Goal: Register for event/course

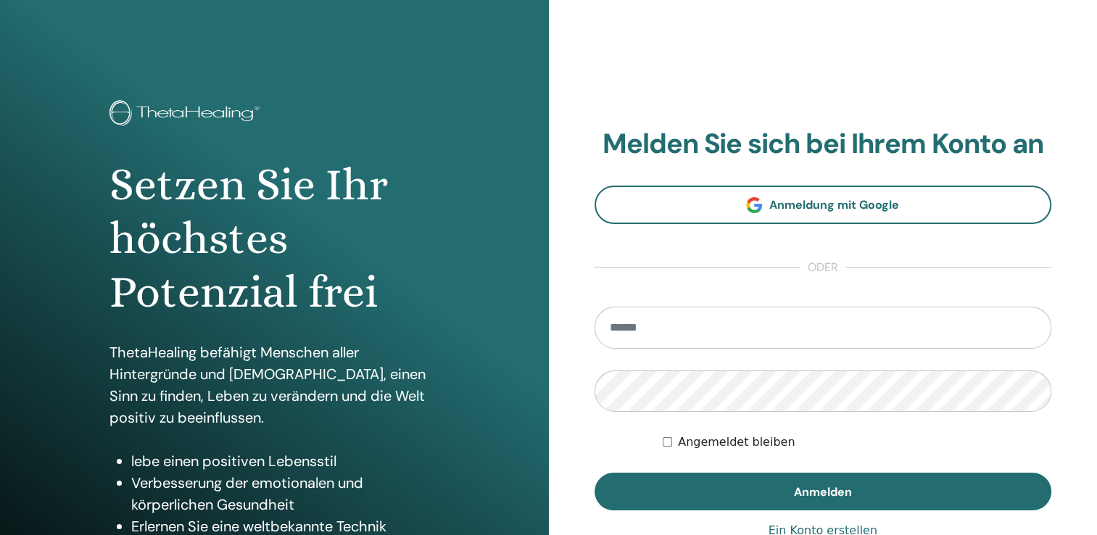
click at [667, 324] on input "email" at bounding box center [822, 328] width 457 height 42
click at [668, 320] on input "email" at bounding box center [822, 328] width 457 height 42
type input "**********"
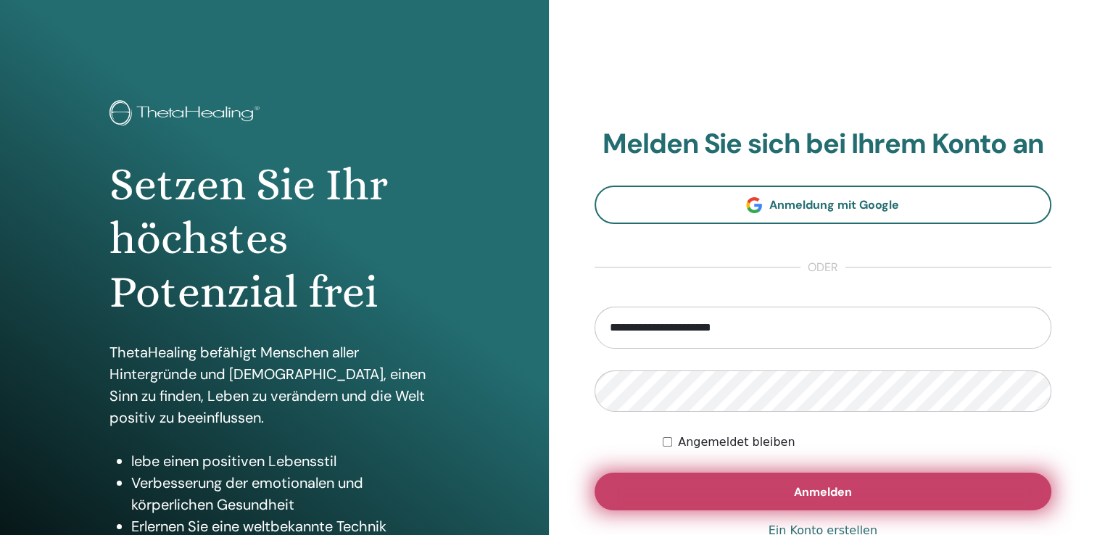
click at [820, 489] on span "Anmelden" at bounding box center [823, 491] width 58 height 15
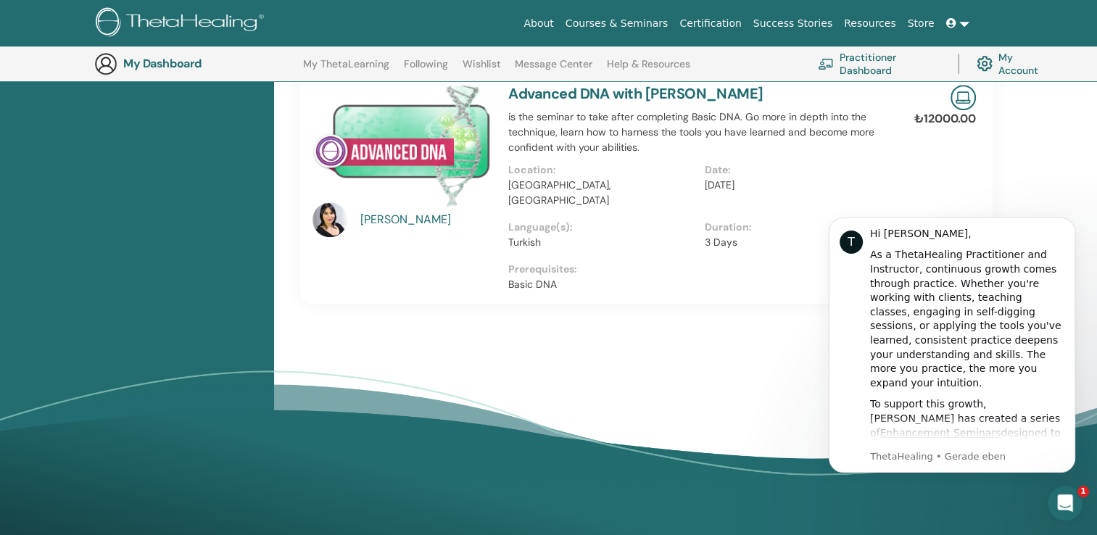
scroll to position [1050, 0]
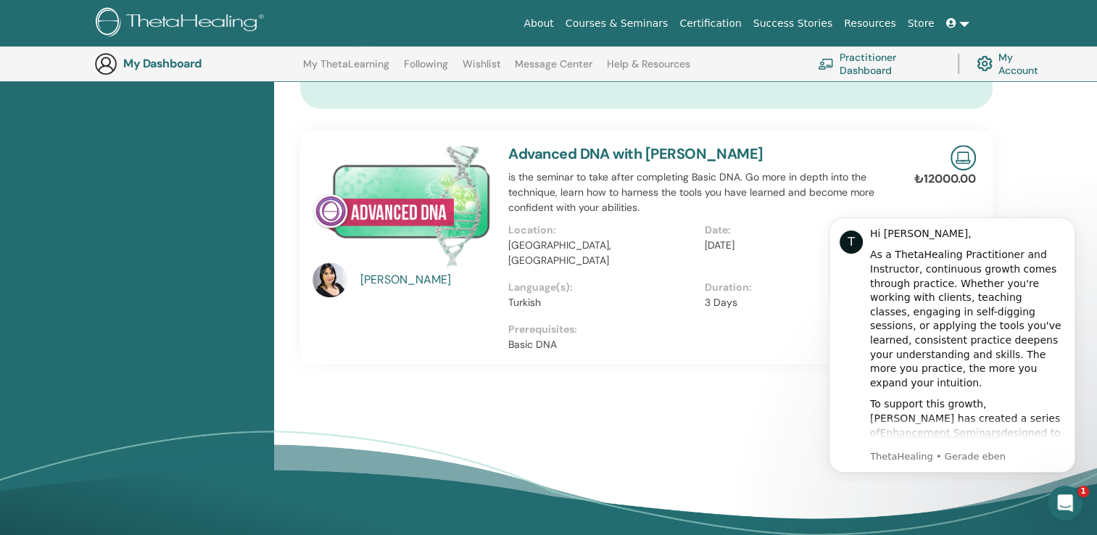
click at [644, 295] on p "Turkish" at bounding box center [601, 302] width 187 height 15
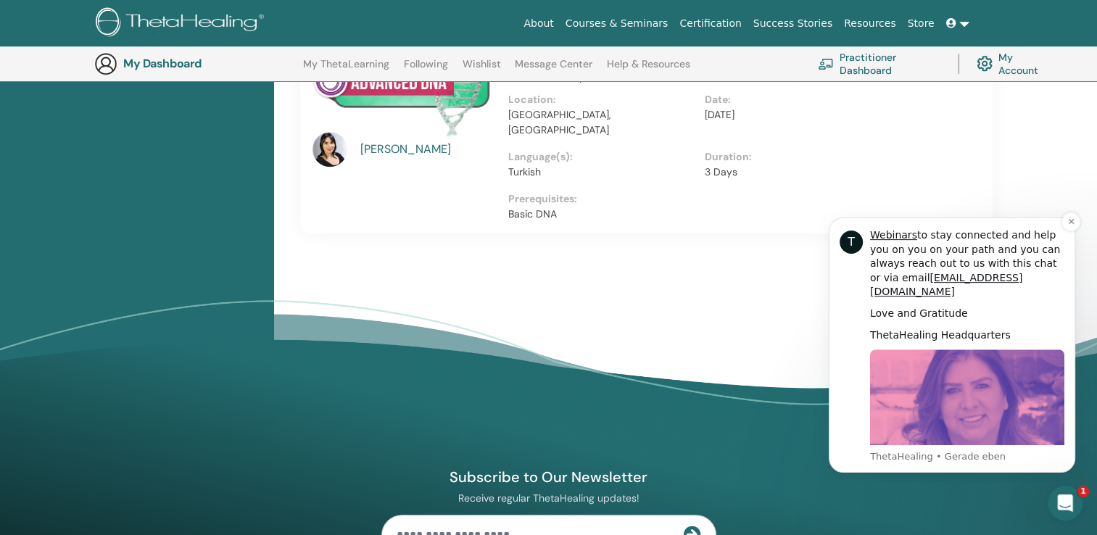
scroll to position [1195, 0]
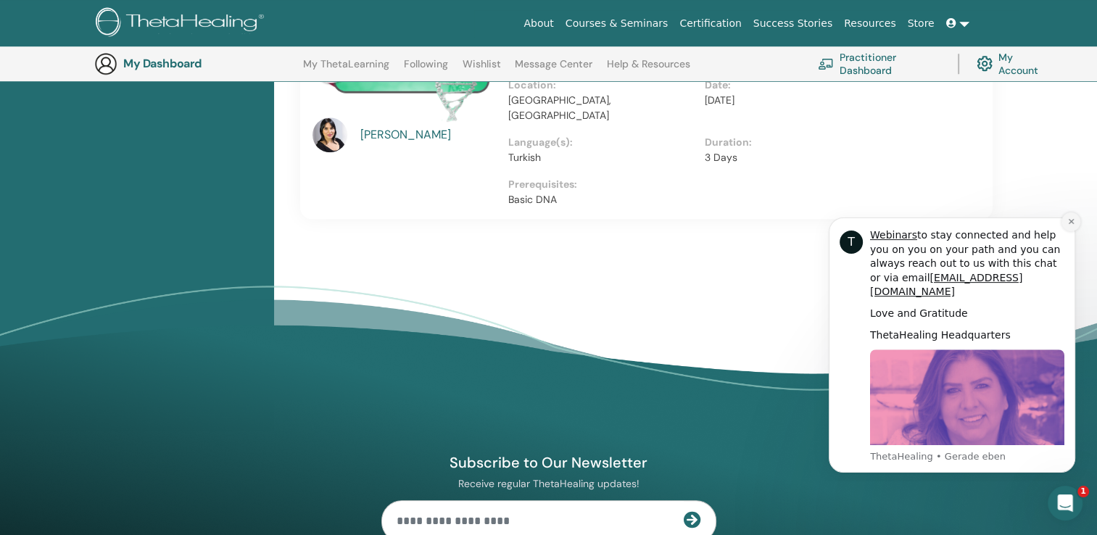
click at [1065, 220] on button "Dismiss notification" at bounding box center [1070, 221] width 19 height 19
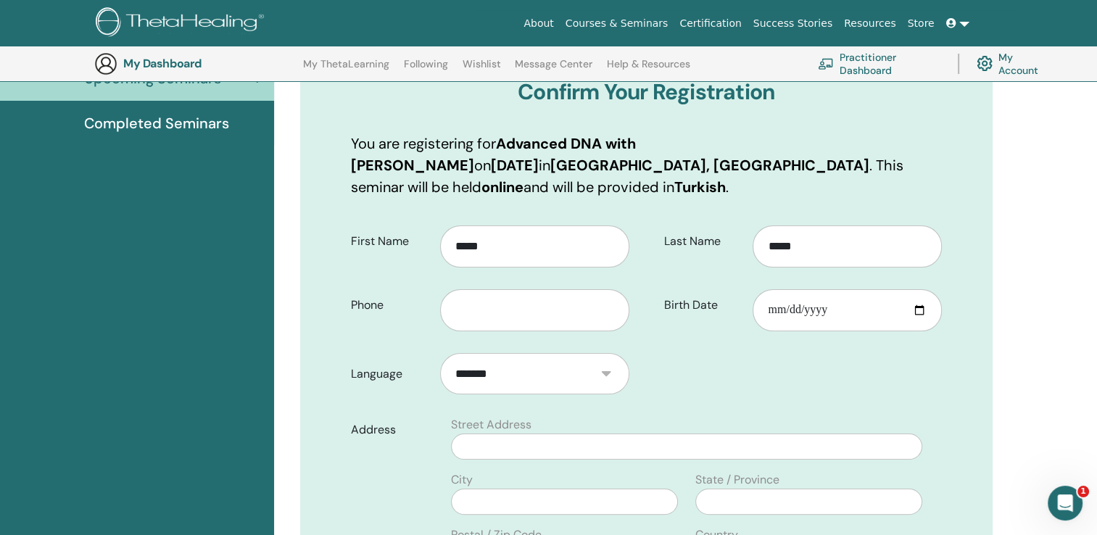
scroll to position [687, 0]
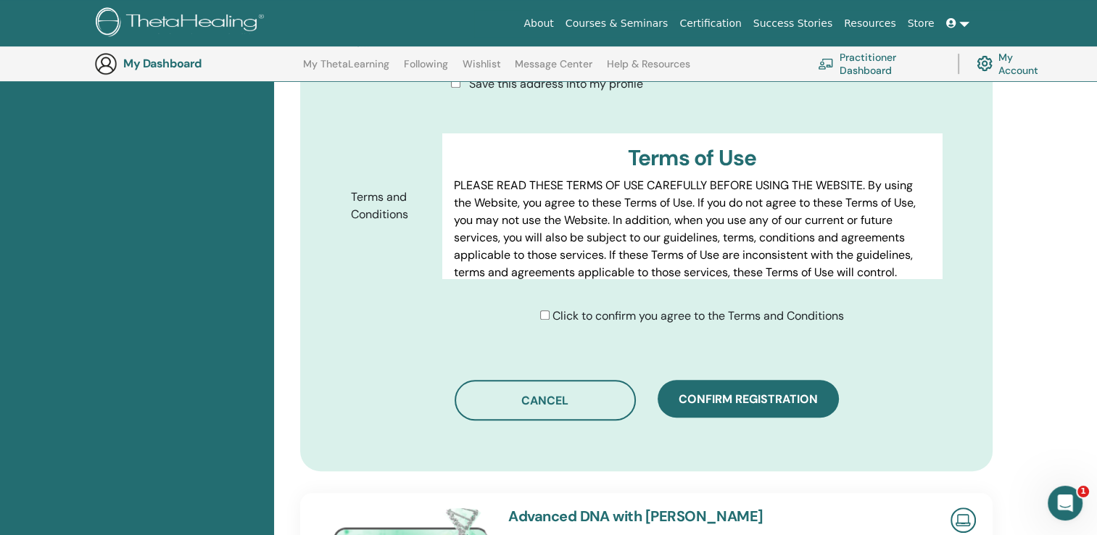
drag, startPoint x: 858, startPoint y: 373, endPoint x: 647, endPoint y: 370, distance: 211.7
click at [647, 380] on div "Cancel Confirm registration" at bounding box center [646, 400] width 591 height 41
click at [741, 391] on span "Confirm registration" at bounding box center [747, 398] width 139 height 15
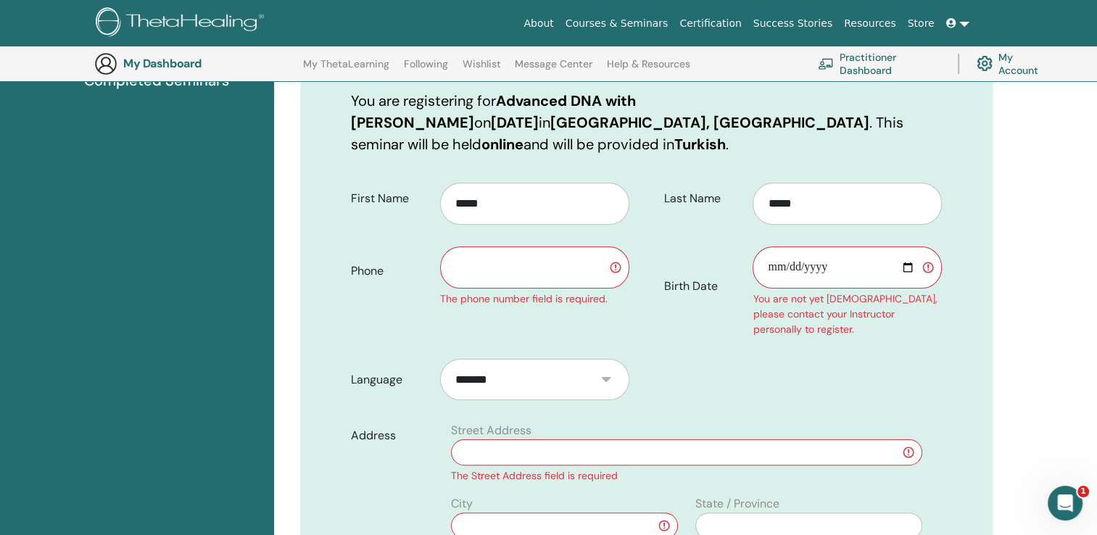
scroll to position [180, 0]
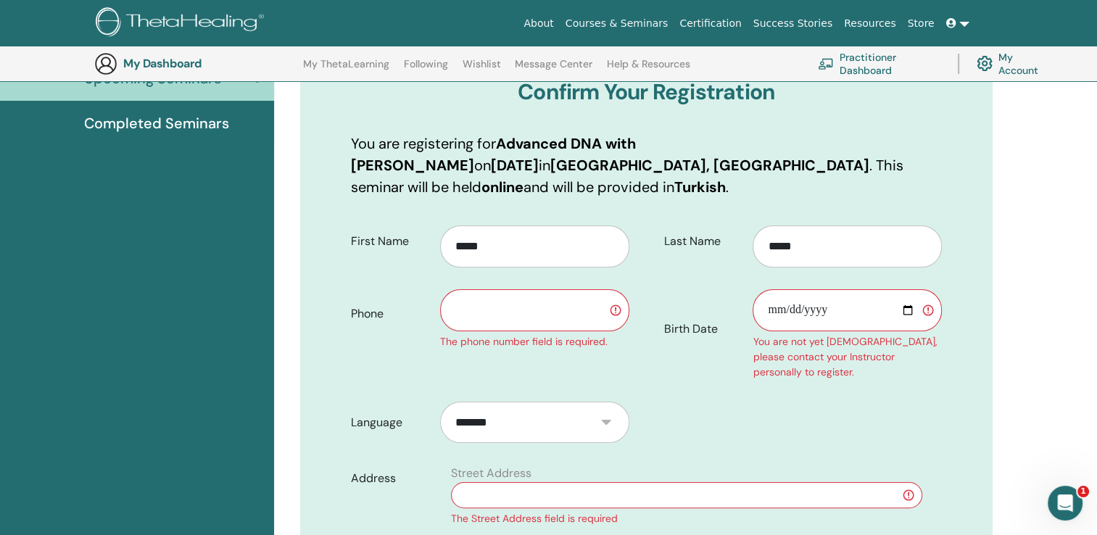
click at [907, 289] on input "Birth Date" at bounding box center [846, 310] width 189 height 42
type input "**********"
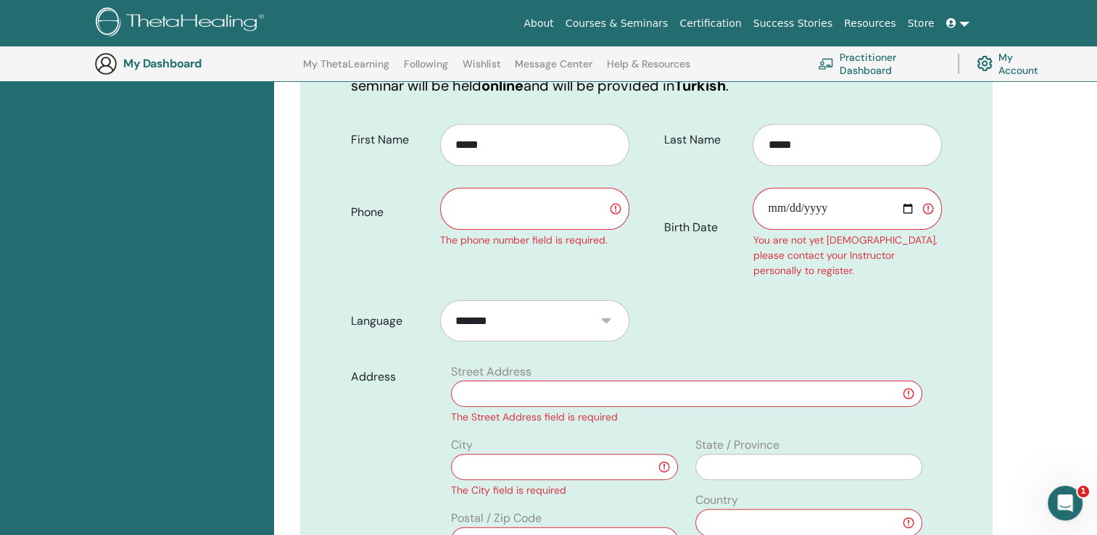
scroll to position [325, 0]
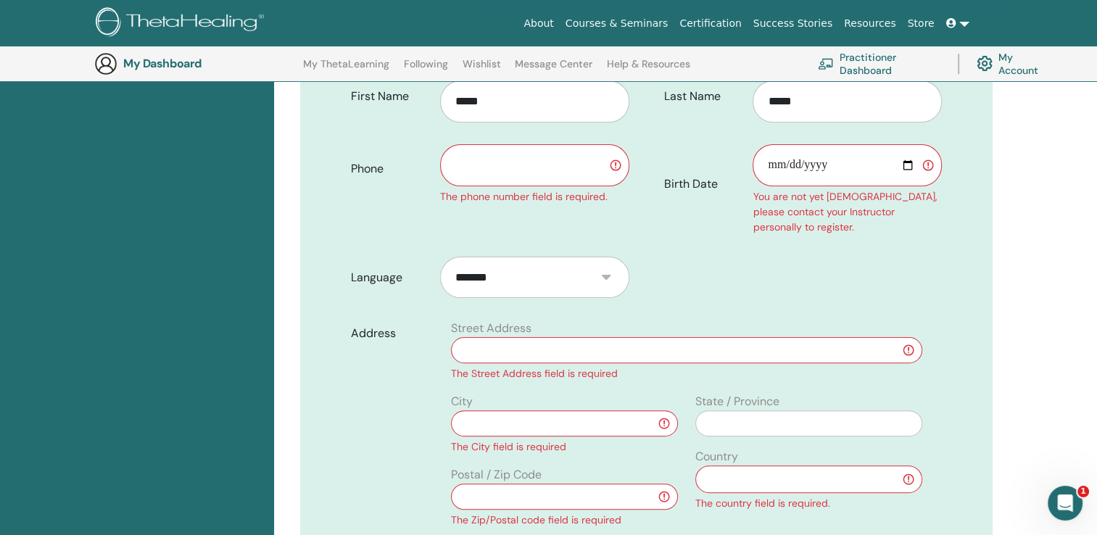
click at [494, 337] on input "text" at bounding box center [686, 350] width 471 height 26
type input "**********"
type input "****"
type input "*****"
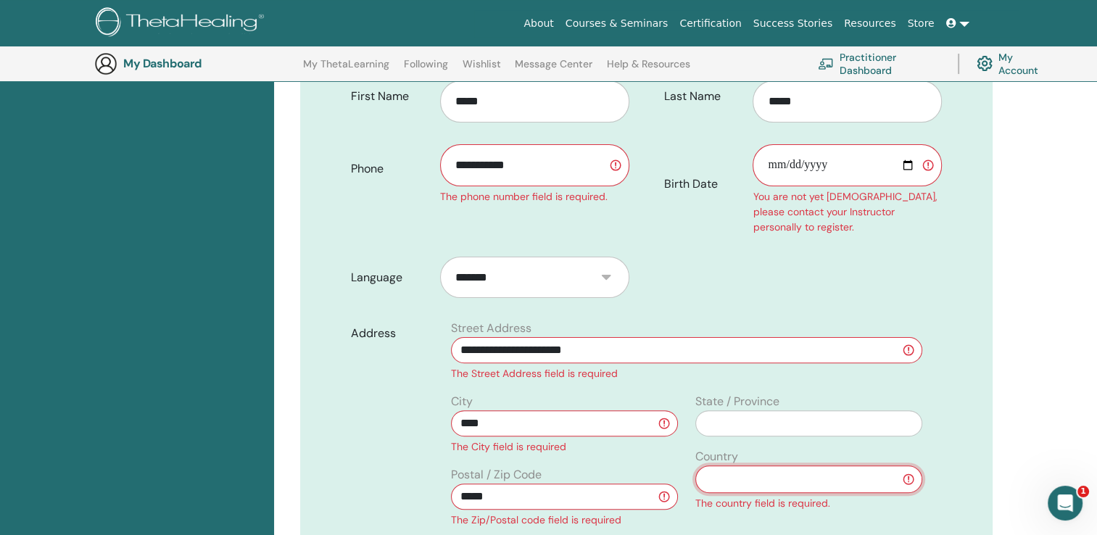
select select "**"
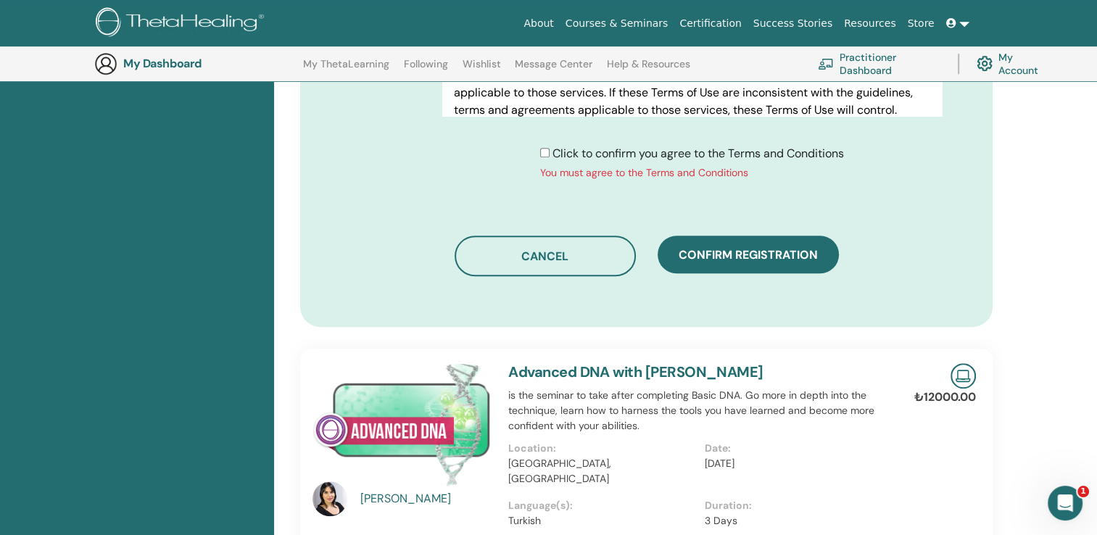
scroll to position [977, 0]
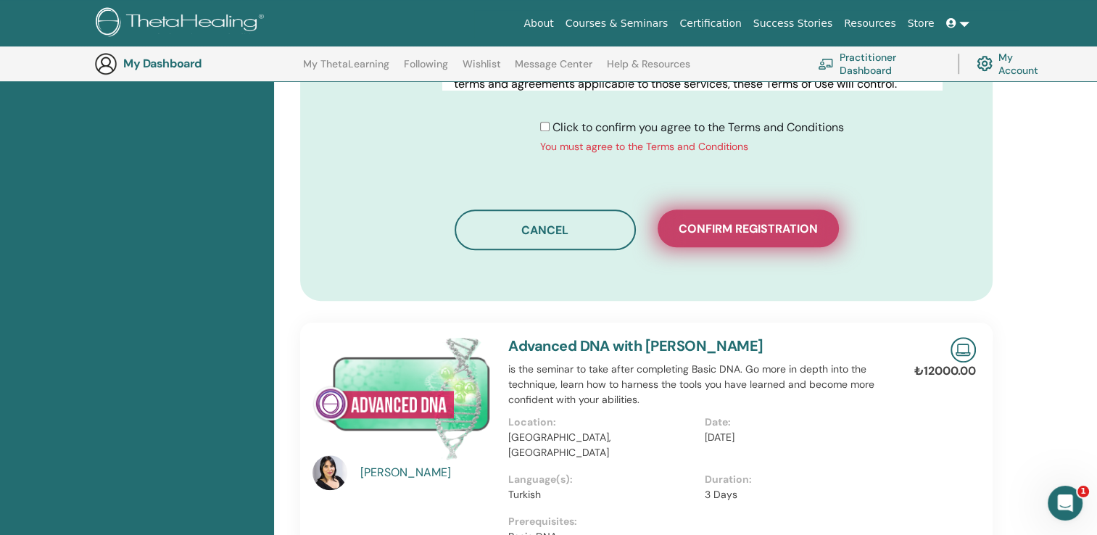
click at [758, 221] on span "Confirm registration" at bounding box center [747, 228] width 139 height 15
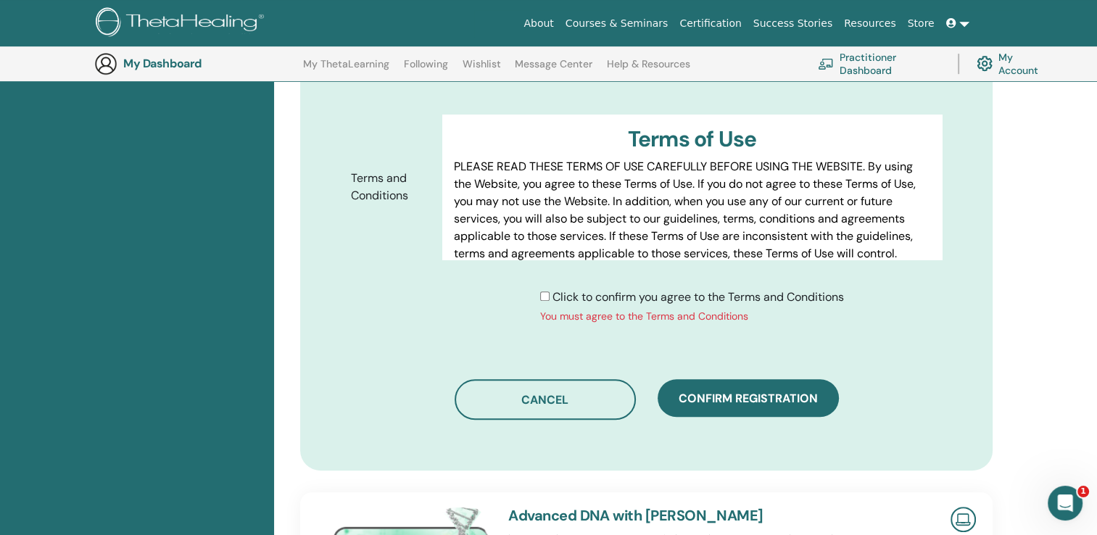
scroll to position [905, 0]
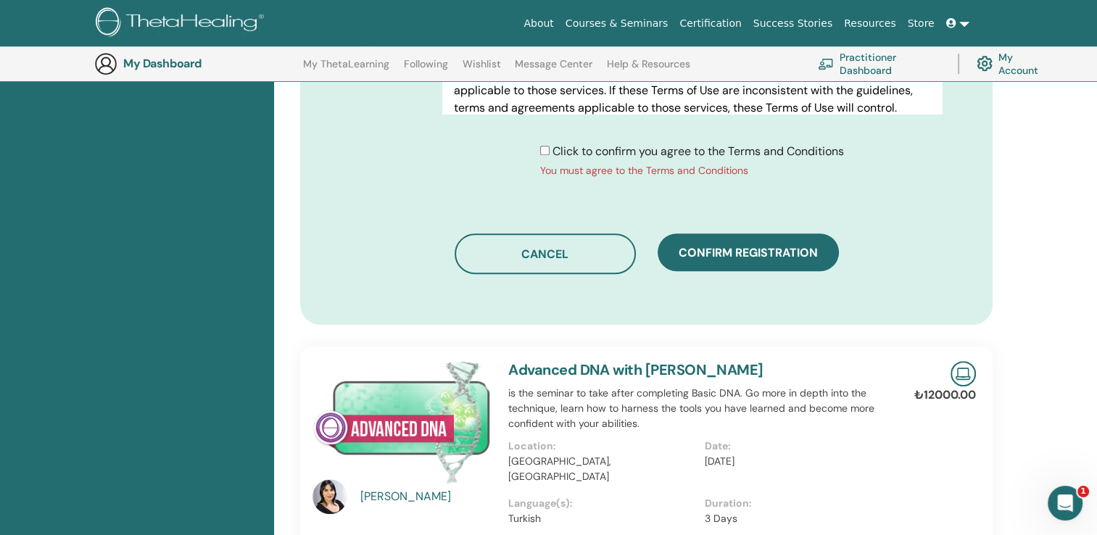
click at [542, 143] on div "Click to confirm you agree to the Terms and Conditions You must agree to the Te…" at bounding box center [692, 161] width 304 height 36
drag, startPoint x: 542, startPoint y: 133, endPoint x: 541, endPoint y: 122, distance: 11.0
click at [541, 143] on div "Click to confirm you agree to the Terms and Conditions You must agree to the Te…" at bounding box center [692, 161] width 304 height 36
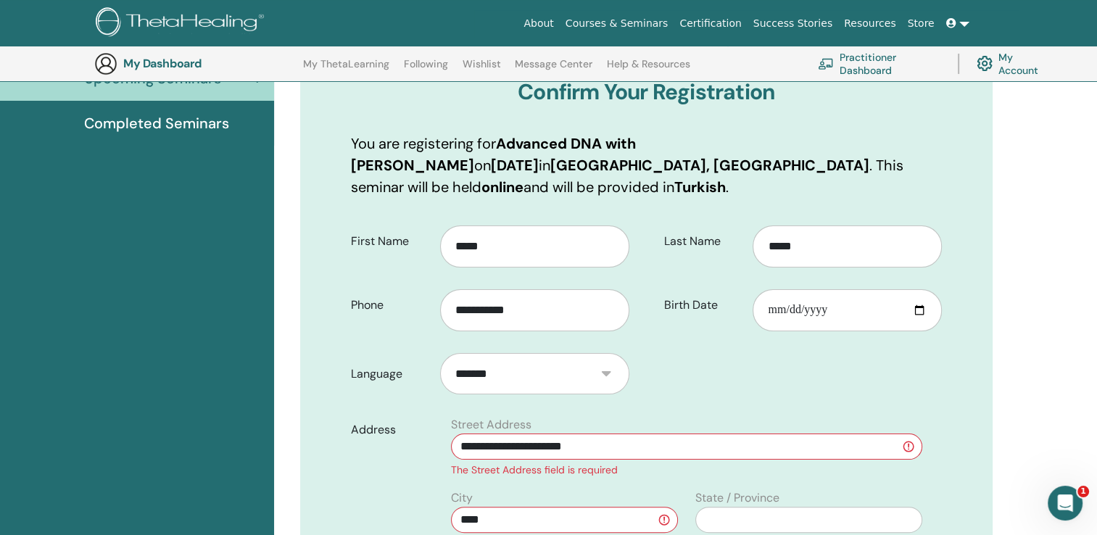
scroll to position [0, 0]
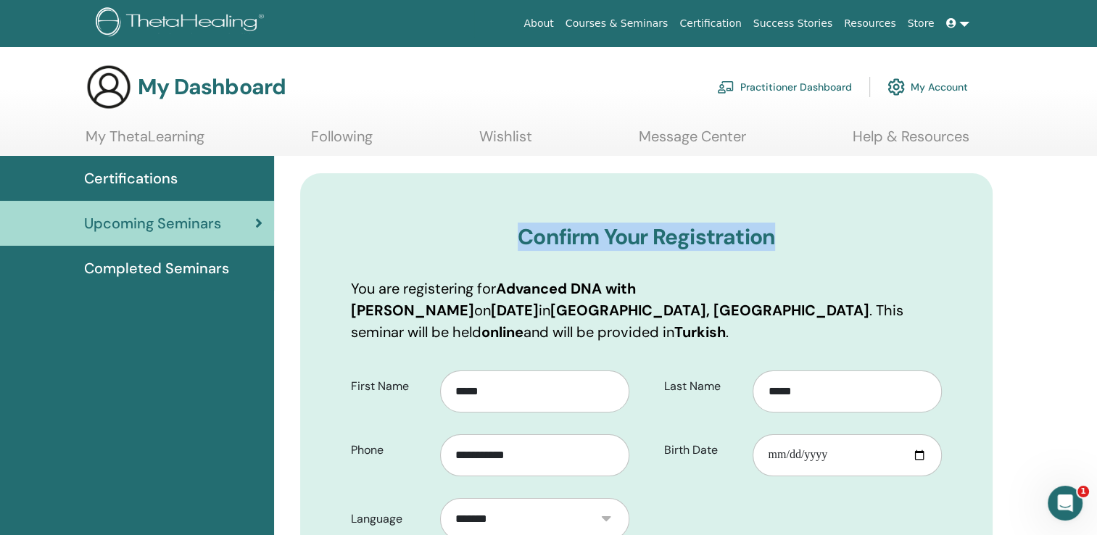
drag, startPoint x: 512, startPoint y: 233, endPoint x: 796, endPoint y: 230, distance: 283.5
click at [796, 230] on h3 "Confirm Your Registration" at bounding box center [646, 237] width 591 height 26
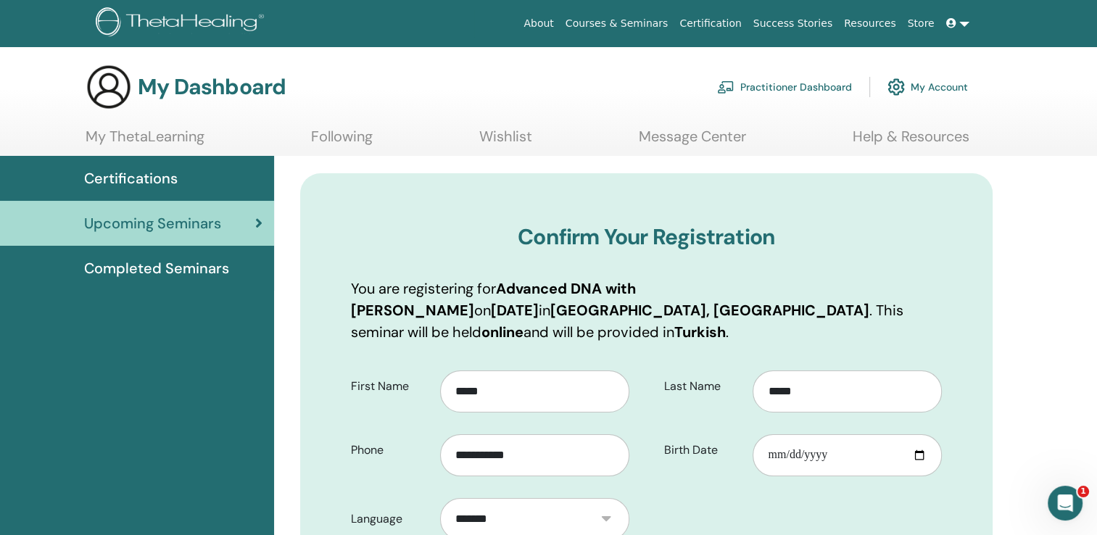
drag, startPoint x: 796, startPoint y: 230, endPoint x: 872, endPoint y: 261, distance: 82.2
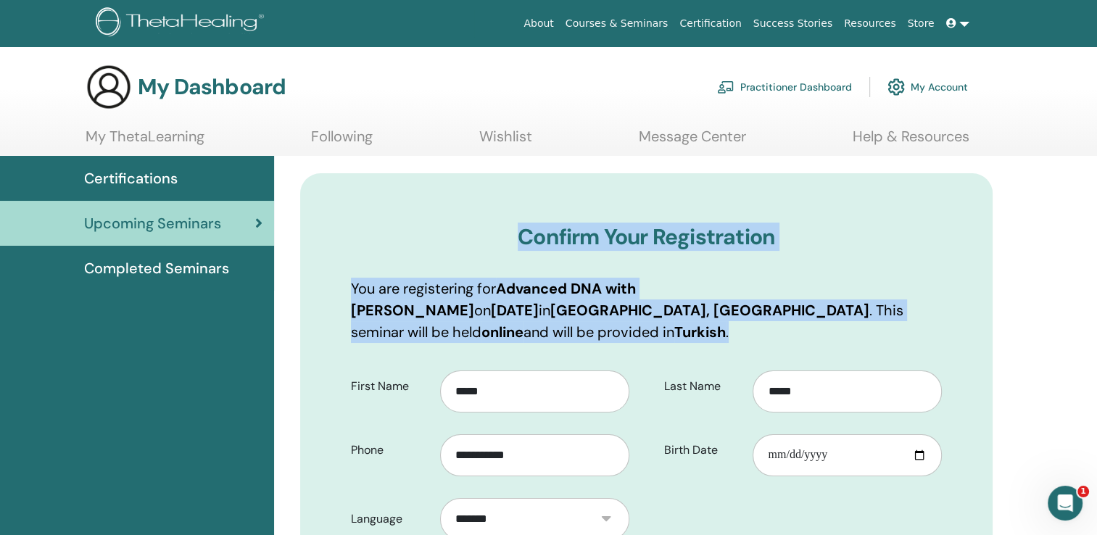
drag, startPoint x: 517, startPoint y: 233, endPoint x: 897, endPoint y: 316, distance: 389.6
copy div "Confirm Your Registration You are registering for Advanced DNA with Seray Çınar…"
drag, startPoint x: 883, startPoint y: 265, endPoint x: 893, endPoint y: 260, distance: 11.3
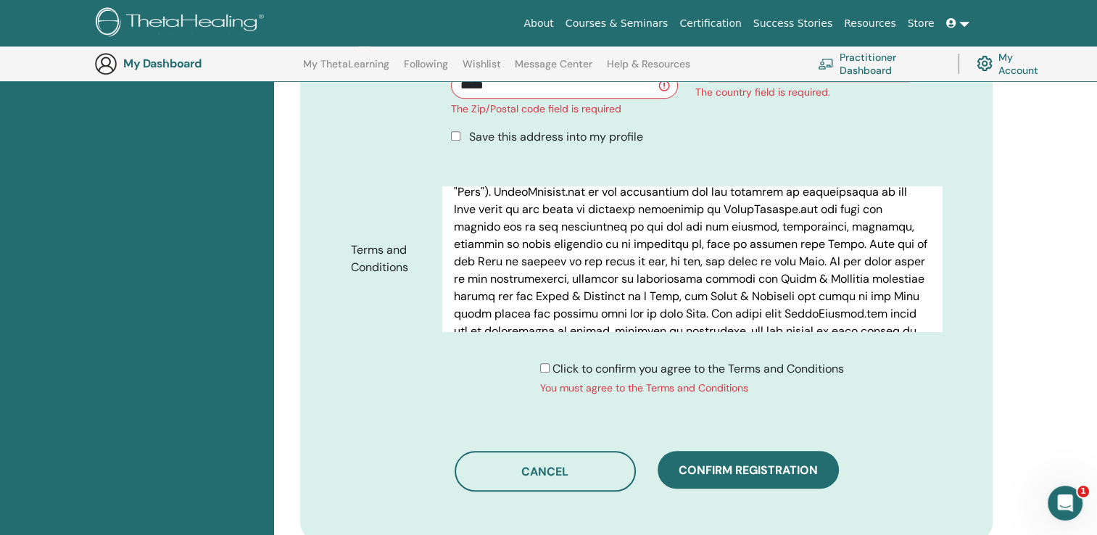
scroll to position [217, 0]
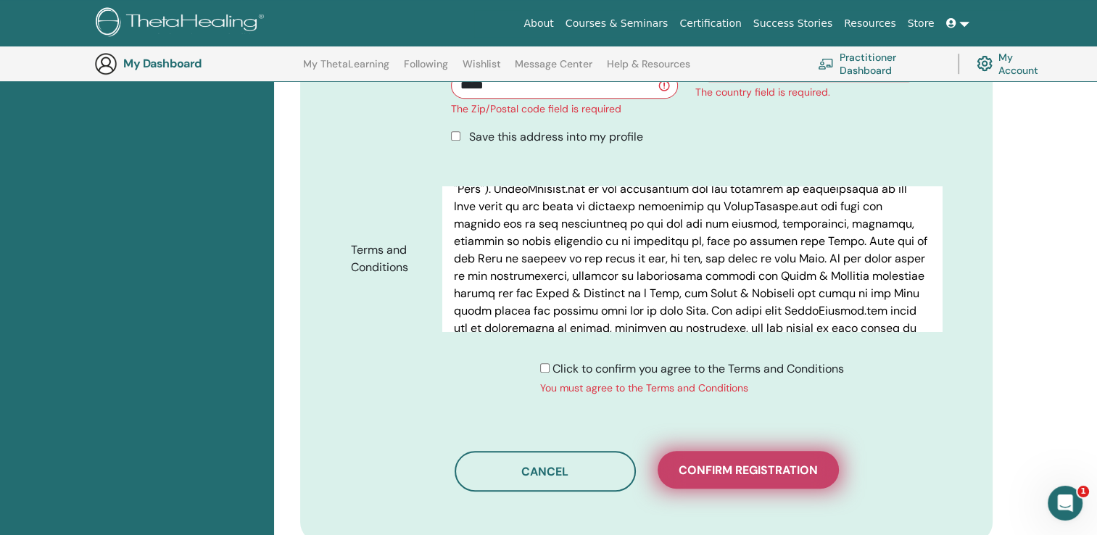
click at [763, 462] on span "Confirm registration" at bounding box center [747, 469] width 139 height 15
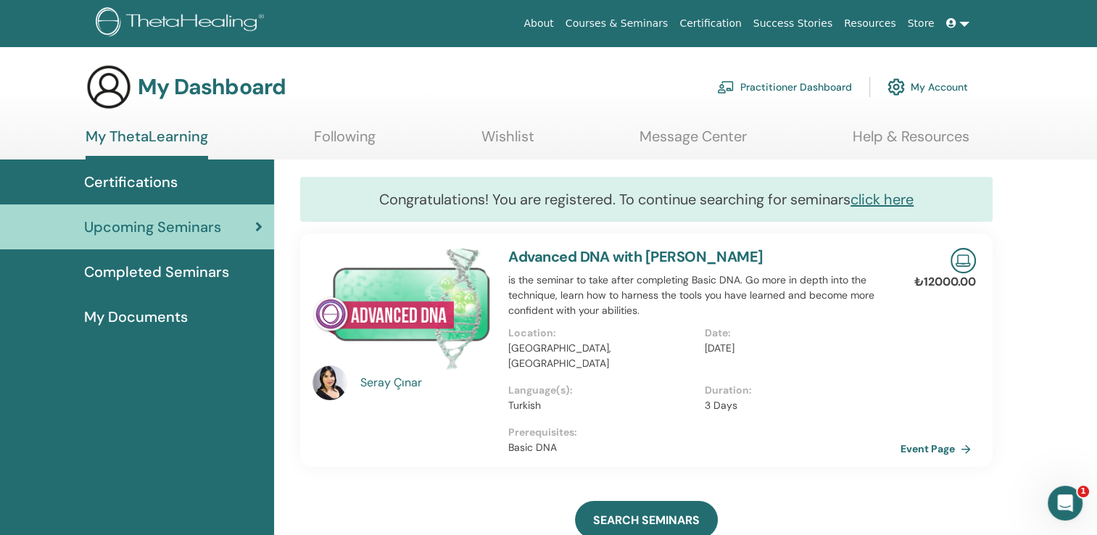
drag, startPoint x: 372, startPoint y: 191, endPoint x: 854, endPoint y: 200, distance: 482.1
click at [854, 200] on div "Congratulations! You are registered. To continue searching for seminars click h…" at bounding box center [646, 199] width 692 height 45
copy div "Congratulations! You are registered. To continue searching for seminars"
click at [893, 198] on link "click here" at bounding box center [881, 199] width 63 height 19
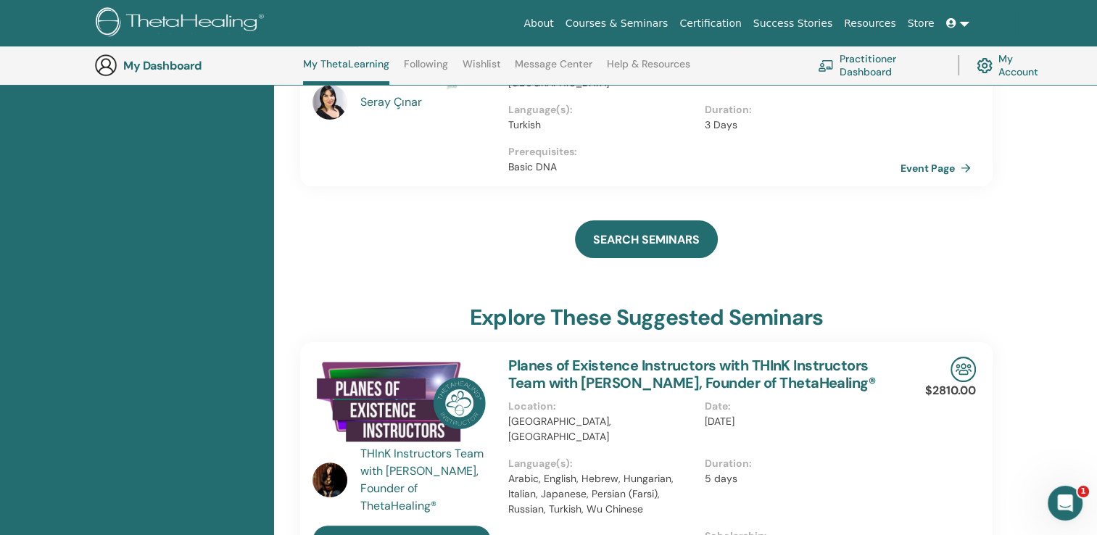
scroll to position [328, 0]
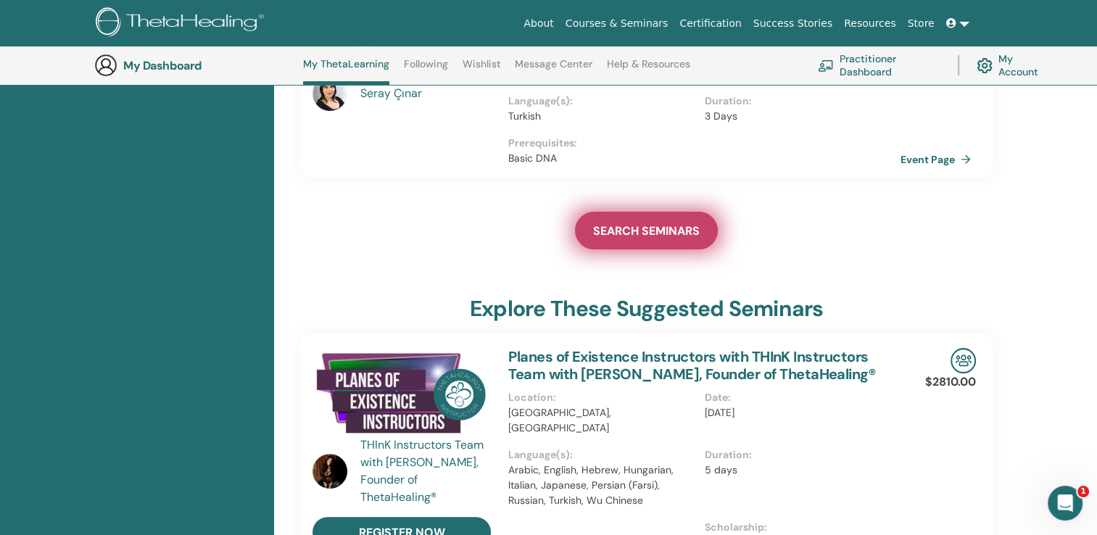
click at [650, 223] on span "SEARCH SEMINARS" at bounding box center [646, 230] width 107 height 15
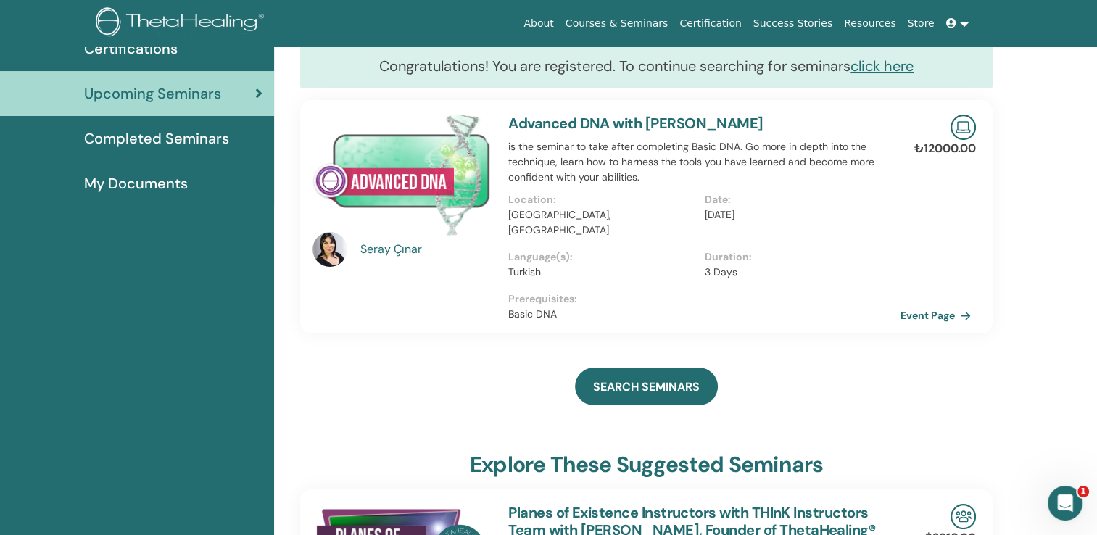
scroll to position [0, 0]
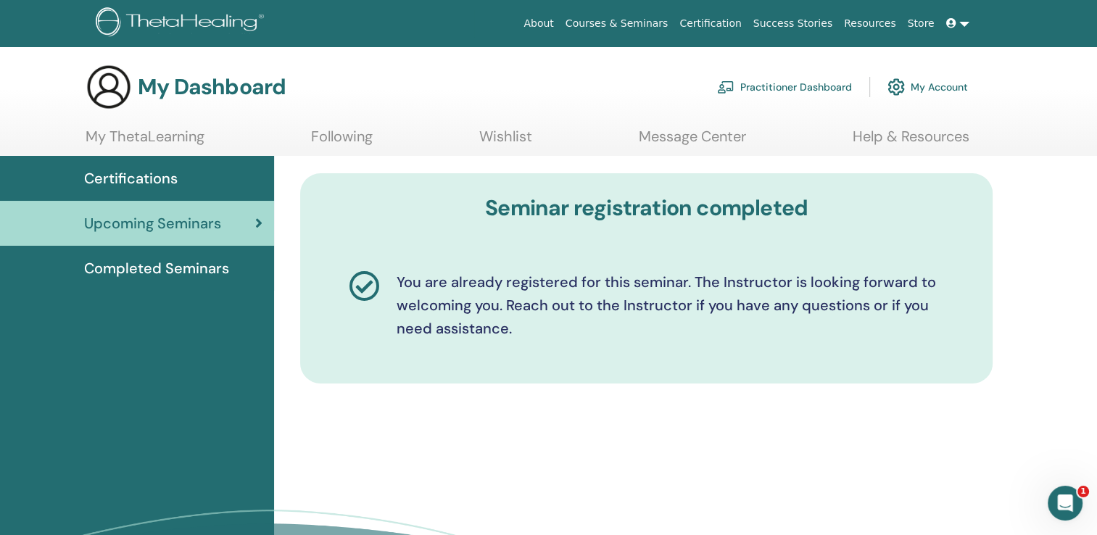
click at [510, 139] on link "Wishlist" at bounding box center [505, 142] width 53 height 28
